Goal: Task Accomplishment & Management: Use online tool/utility

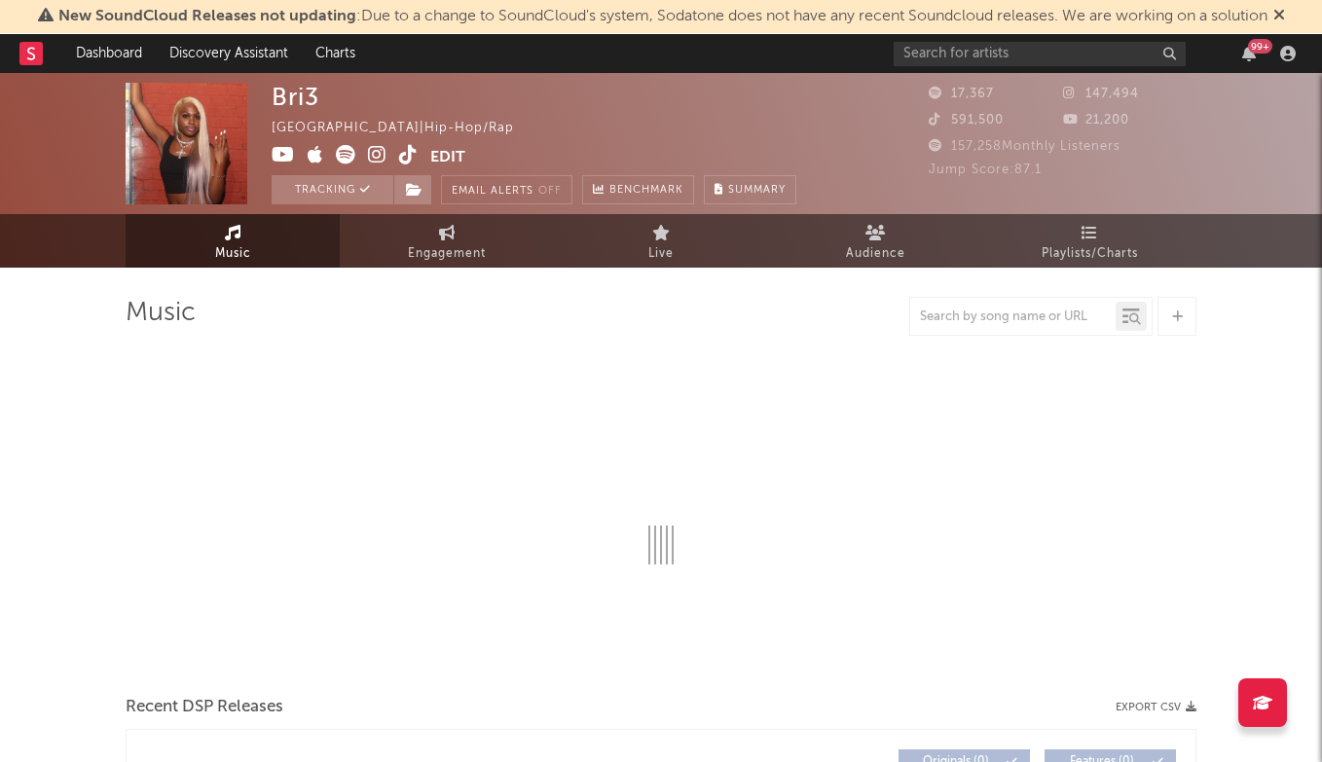
select select "6m"
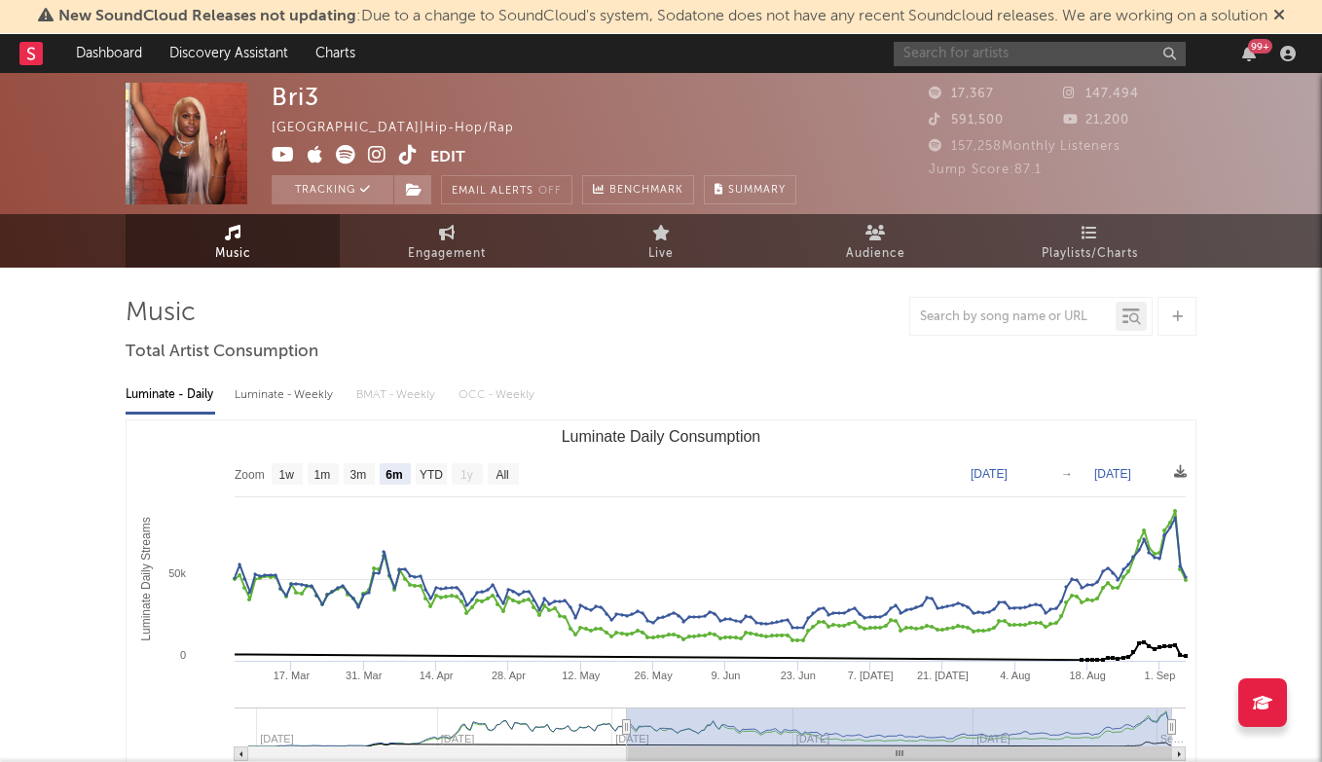
click at [1036, 55] on input "text" at bounding box center [1039, 54] width 292 height 24
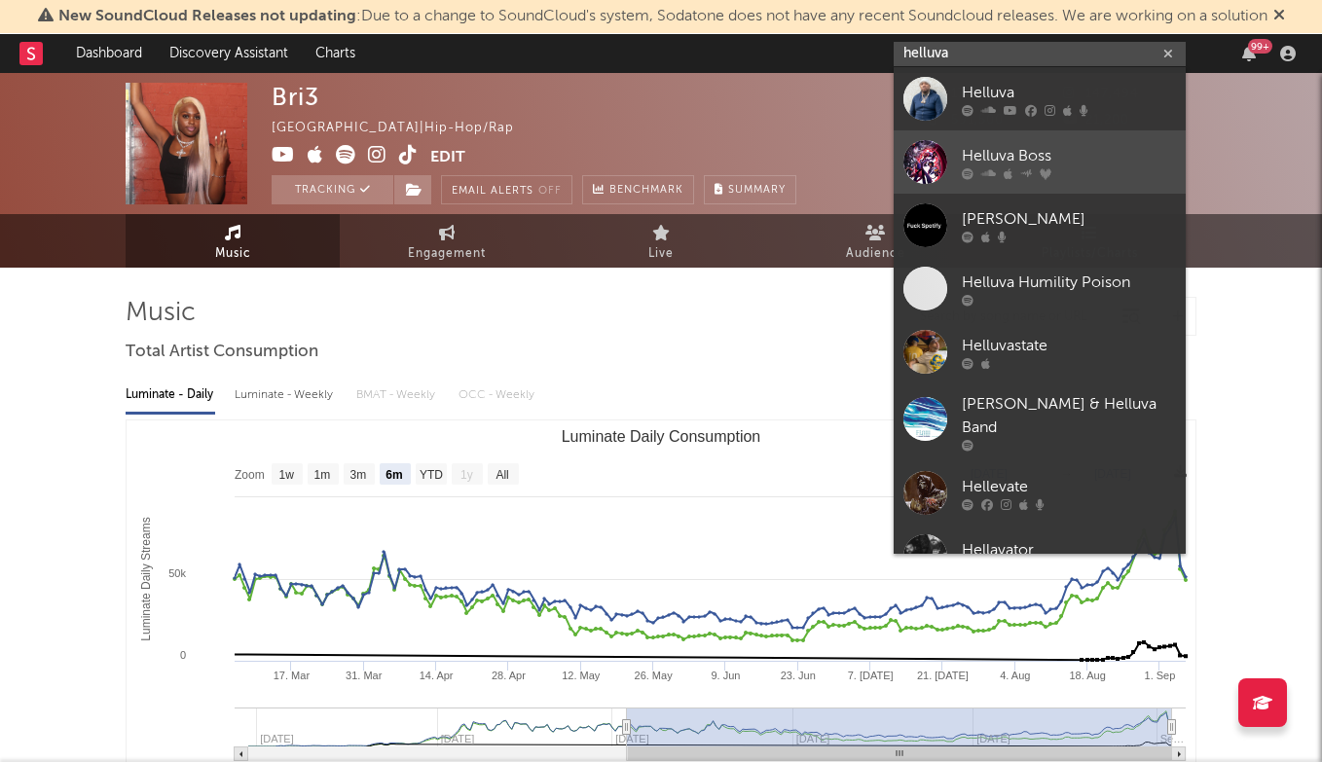
type input "helluva"
click at [1052, 154] on div "Helluva Boss" at bounding box center [1069, 155] width 214 height 23
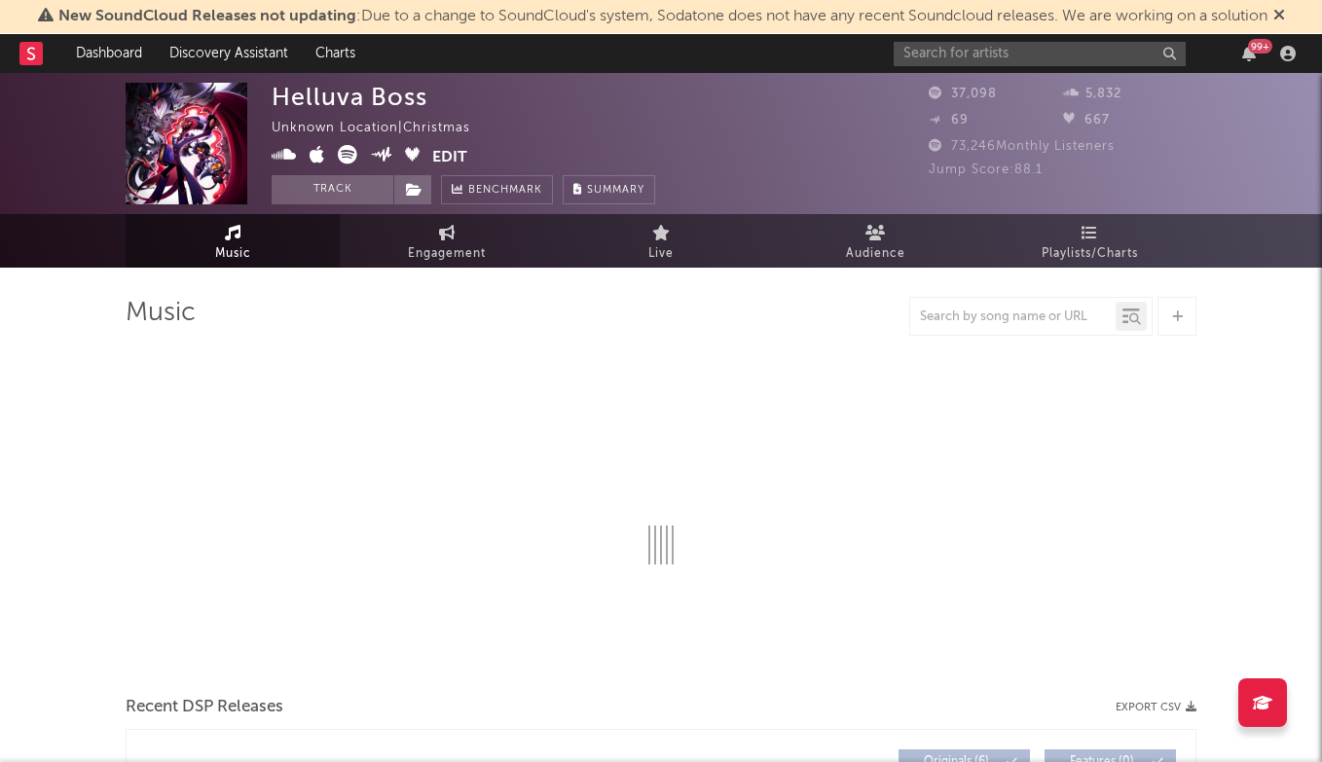
select select "6m"
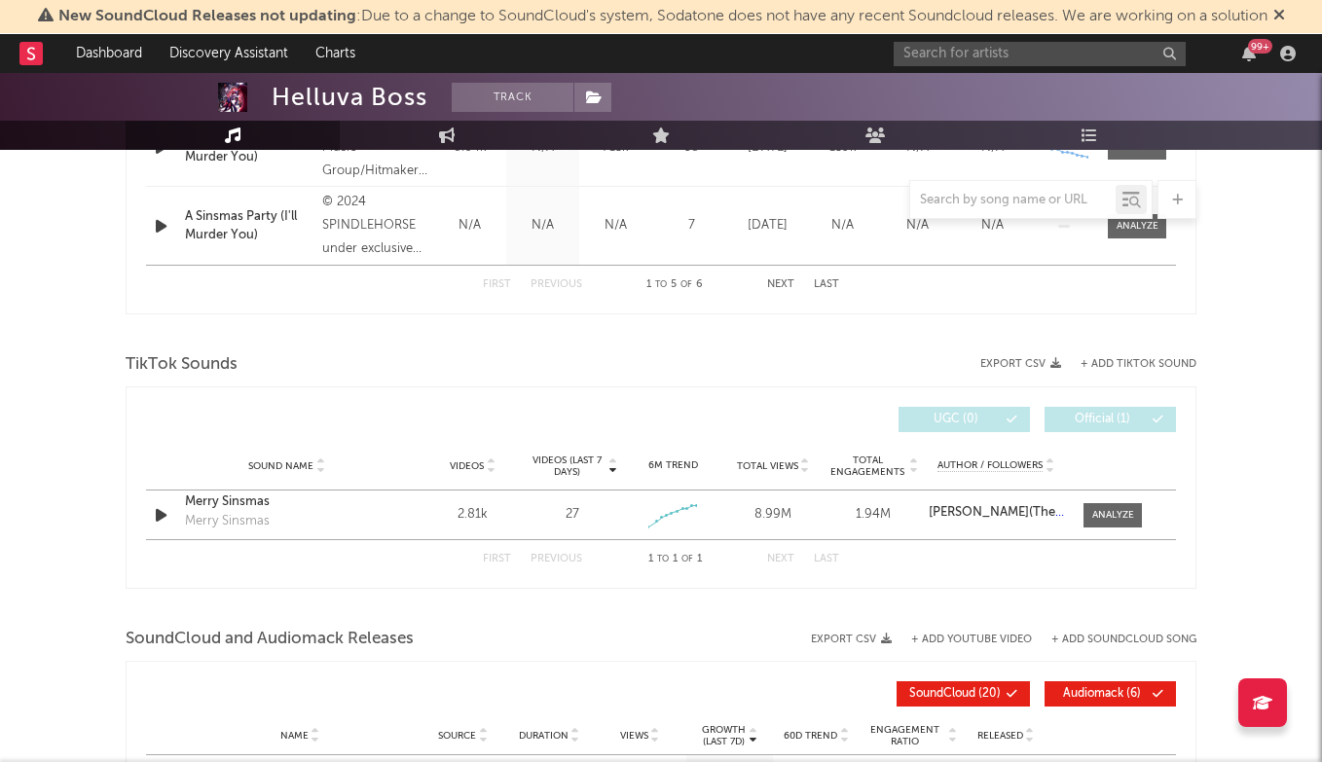
scroll to position [1171, 0]
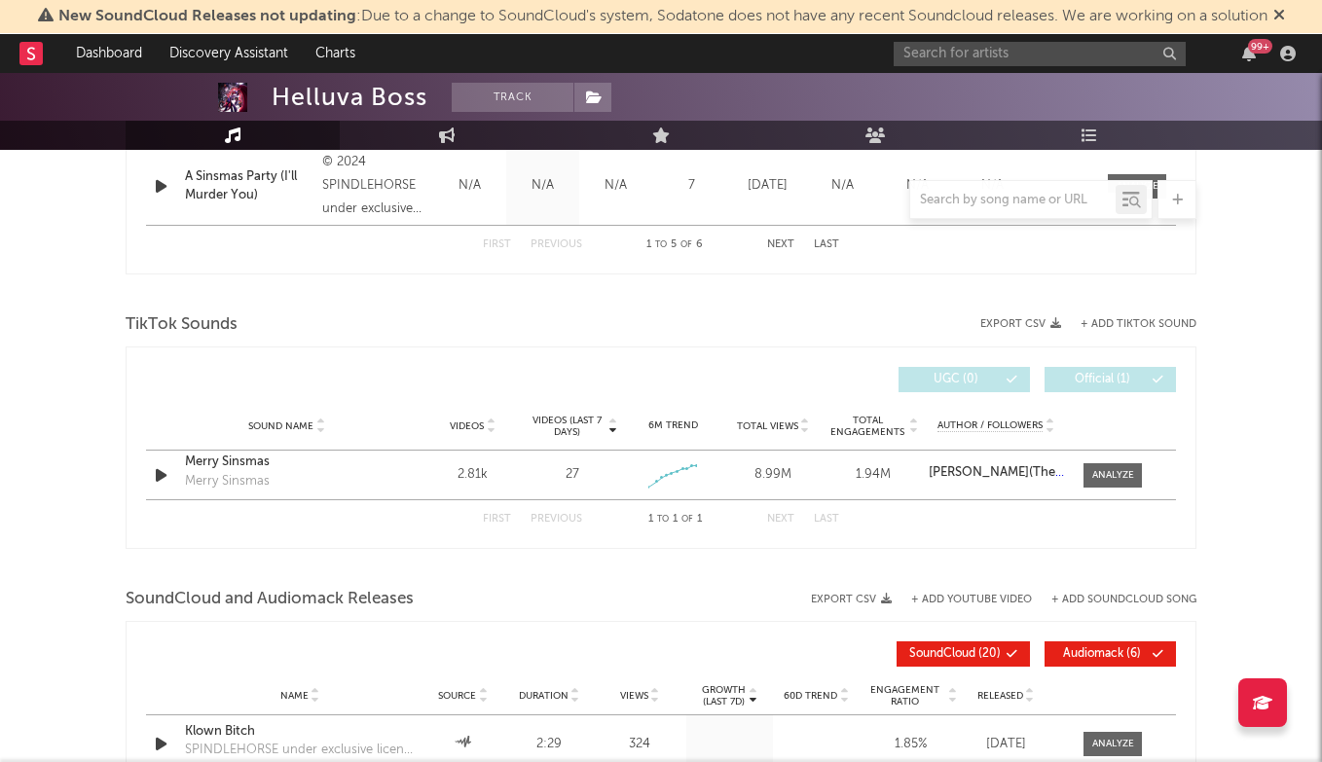
click at [1146, 322] on button "+ Add TikTok Sound" at bounding box center [1138, 324] width 116 height 11
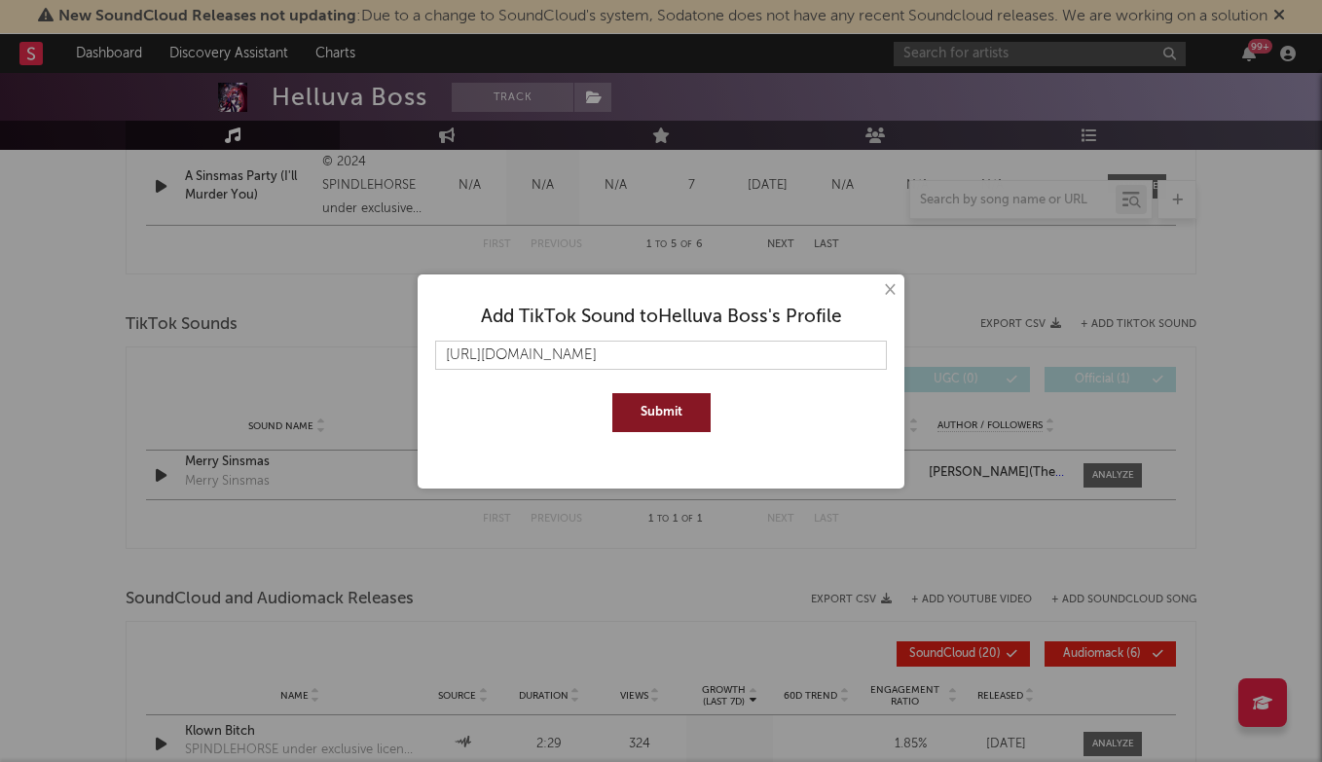
type input "[URL][DOMAIN_NAME]"
click at [687, 417] on button "Submit" at bounding box center [661, 412] width 98 height 39
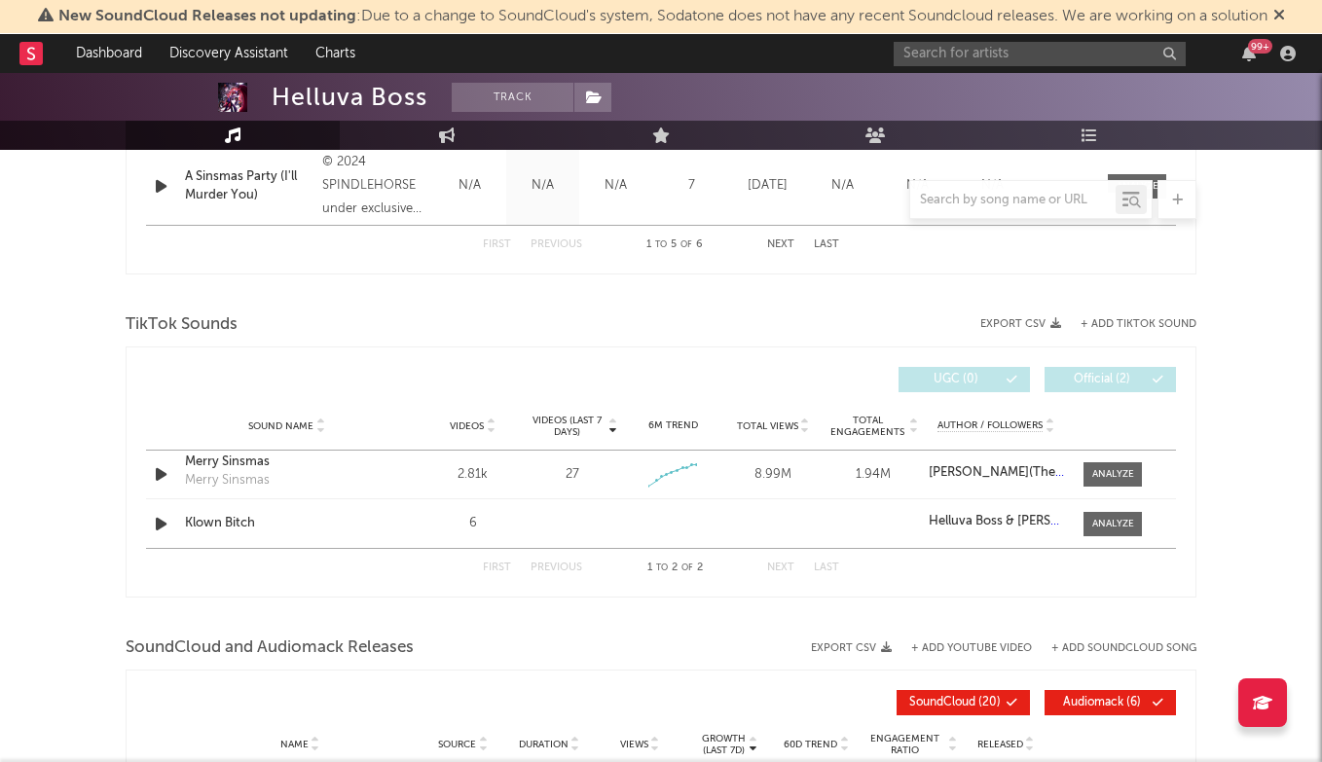
click at [1151, 326] on button "+ Add TikTok Sound" at bounding box center [1138, 324] width 116 height 11
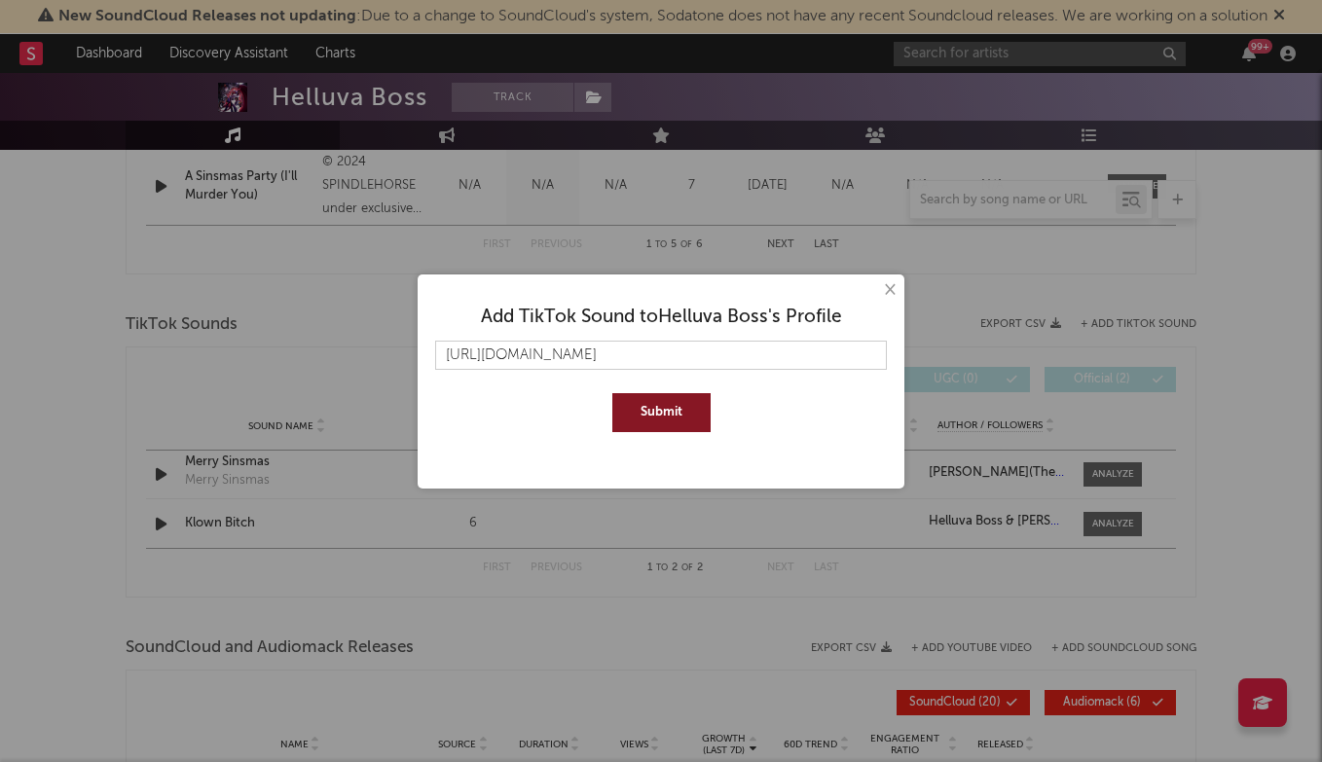
type input "[URL][DOMAIN_NAME]"
click at [643, 412] on button "Submit" at bounding box center [661, 412] width 98 height 39
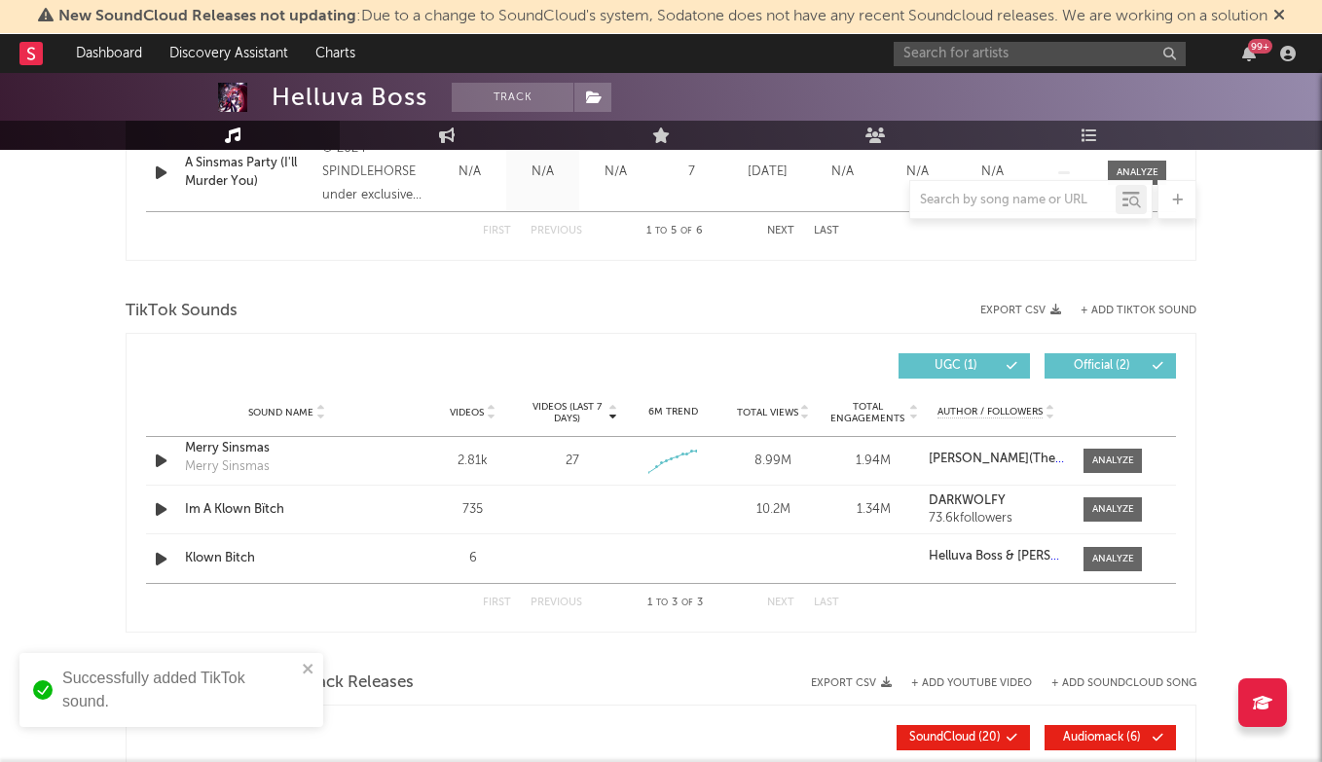
scroll to position [1187, 0]
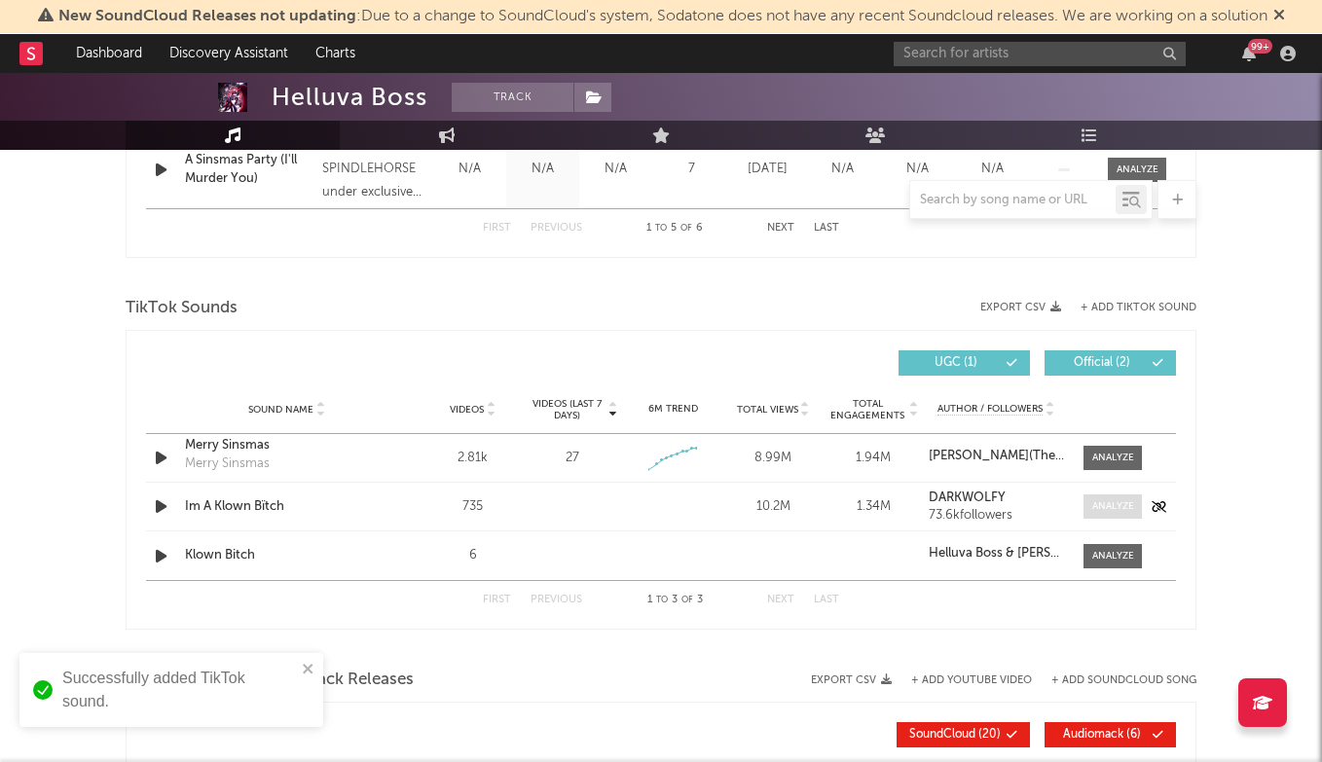
click at [1129, 504] on div at bounding box center [1113, 506] width 42 height 15
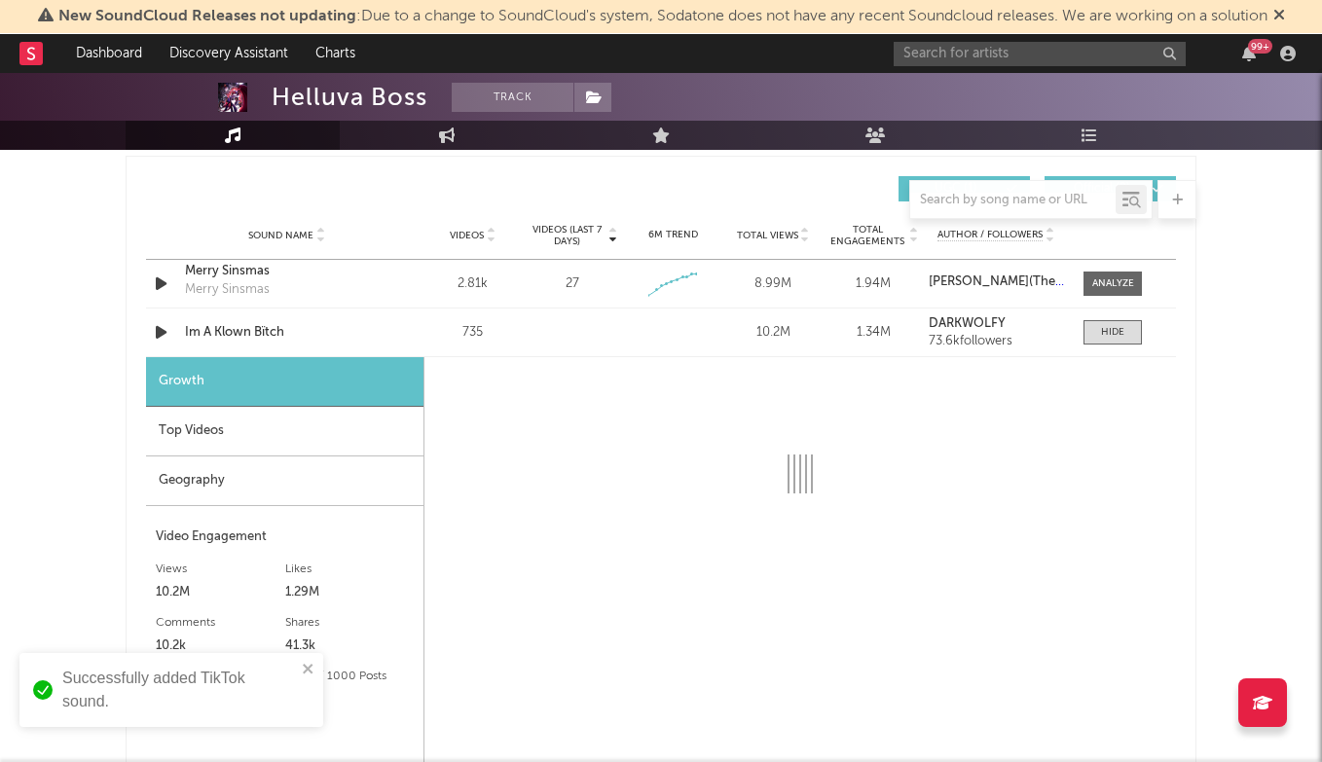
scroll to position [1352, 0]
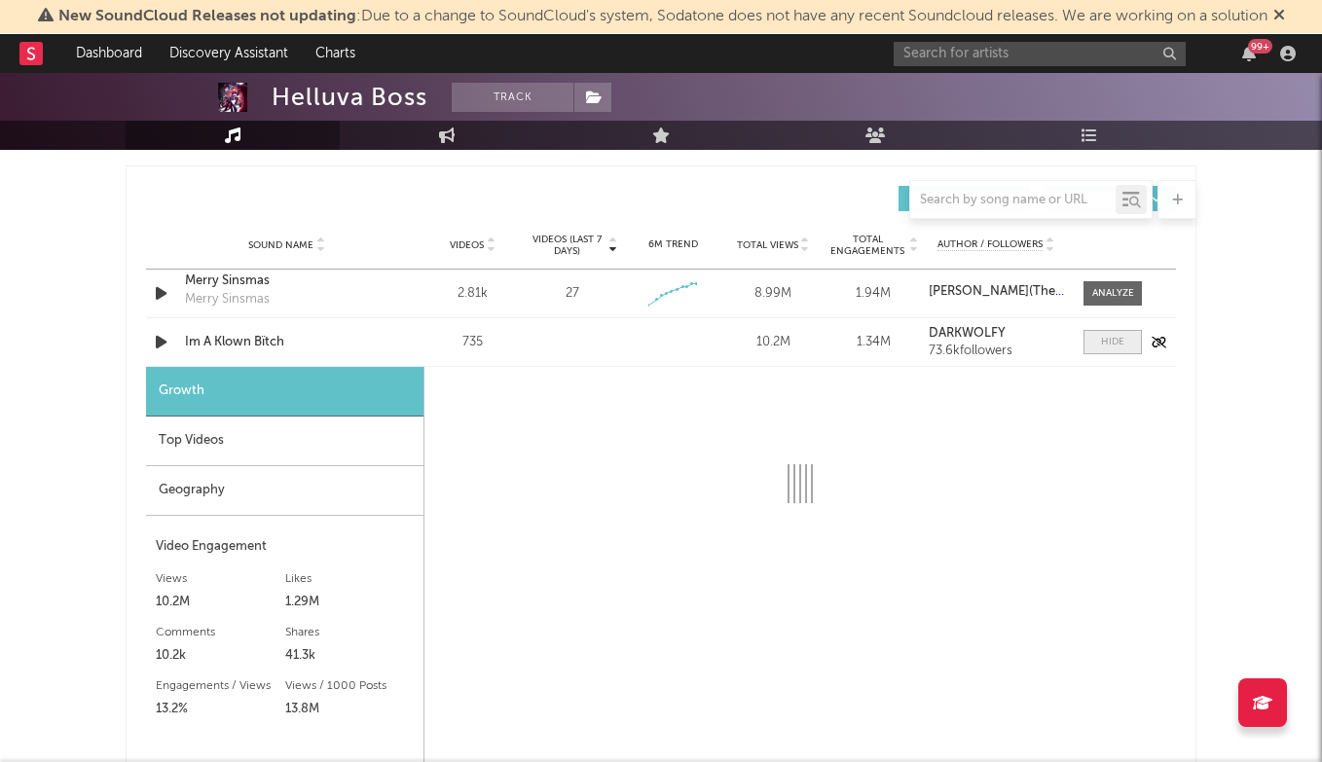
select select "6m"
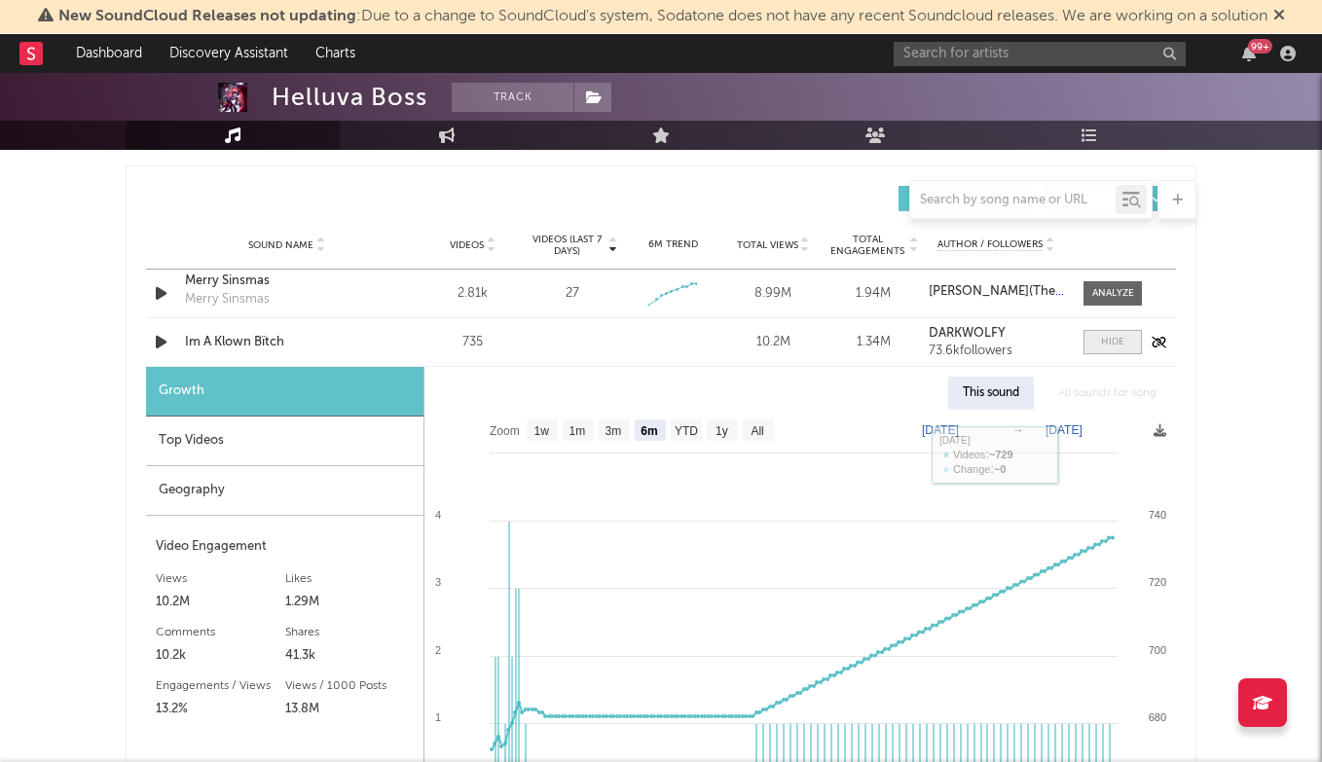
click at [1129, 350] on span at bounding box center [1112, 342] width 58 height 24
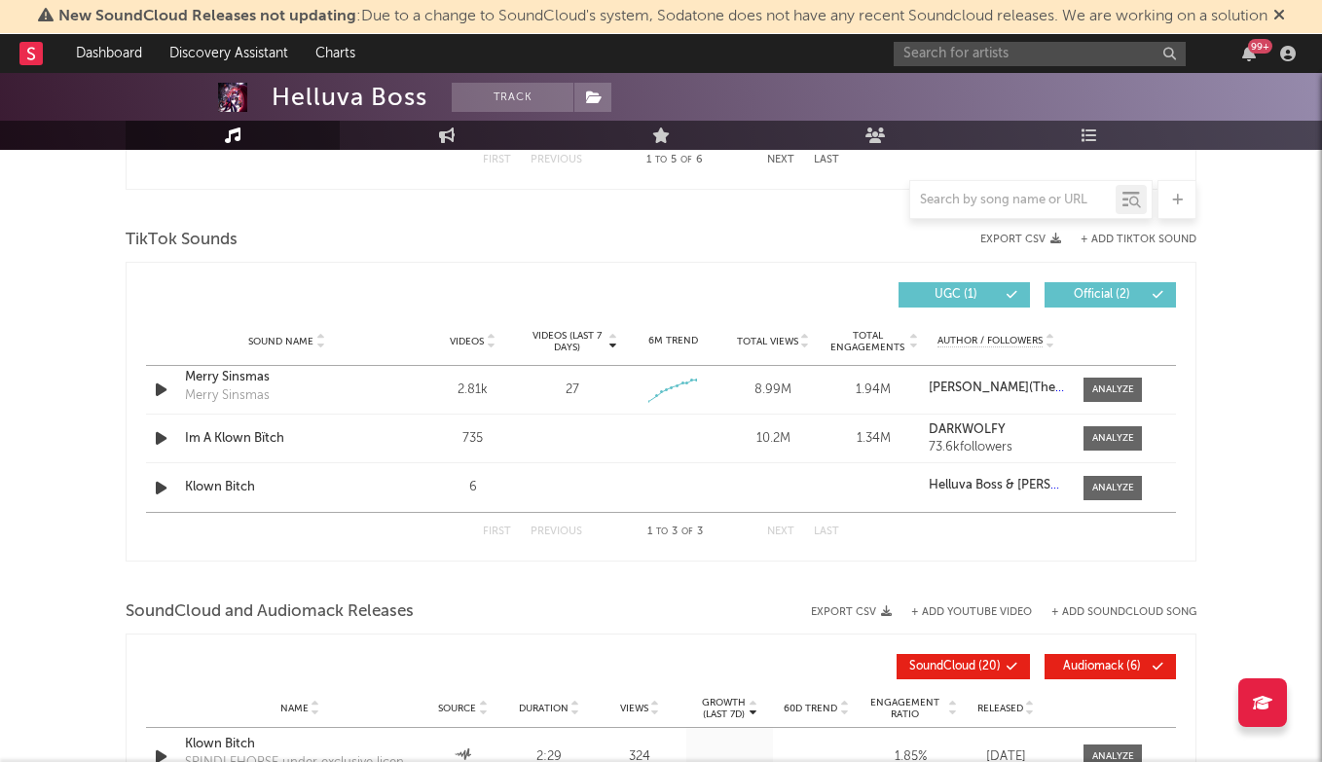
scroll to position [1253, 0]
